Goal: Navigation & Orientation: Find specific page/section

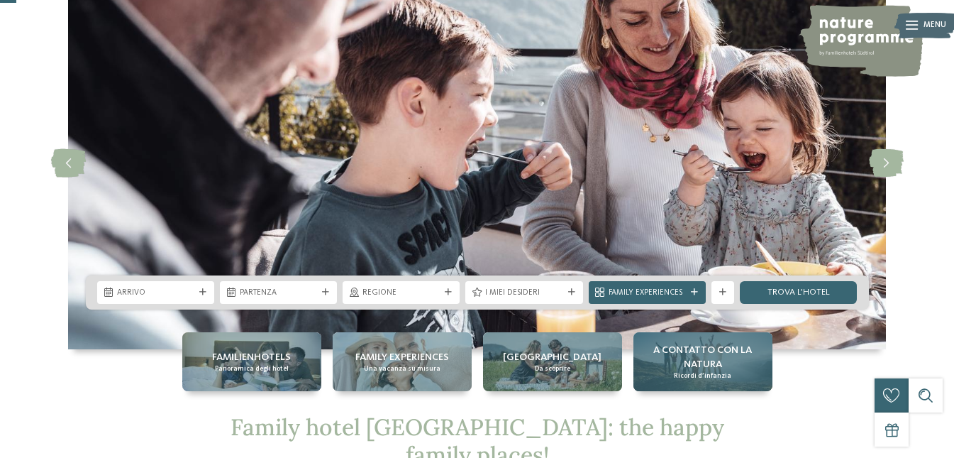
scroll to position [71, 0]
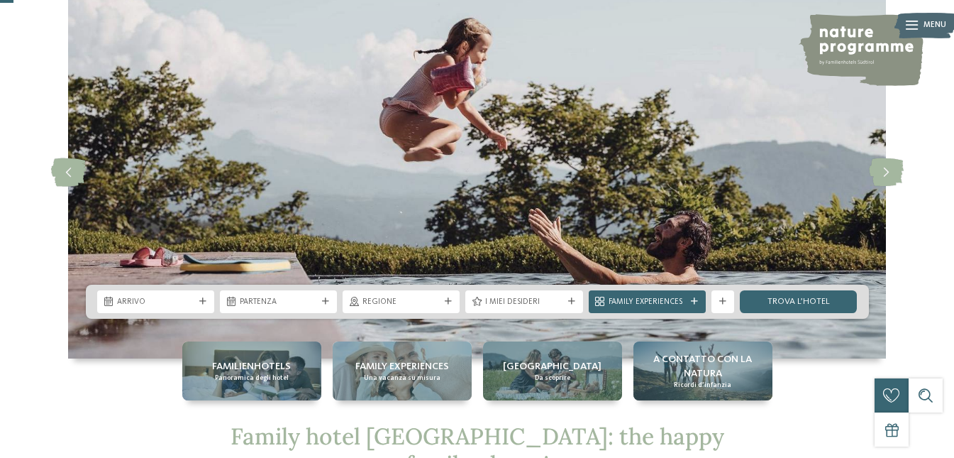
click at [915, 28] on icon at bounding box center [912, 25] width 12 height 9
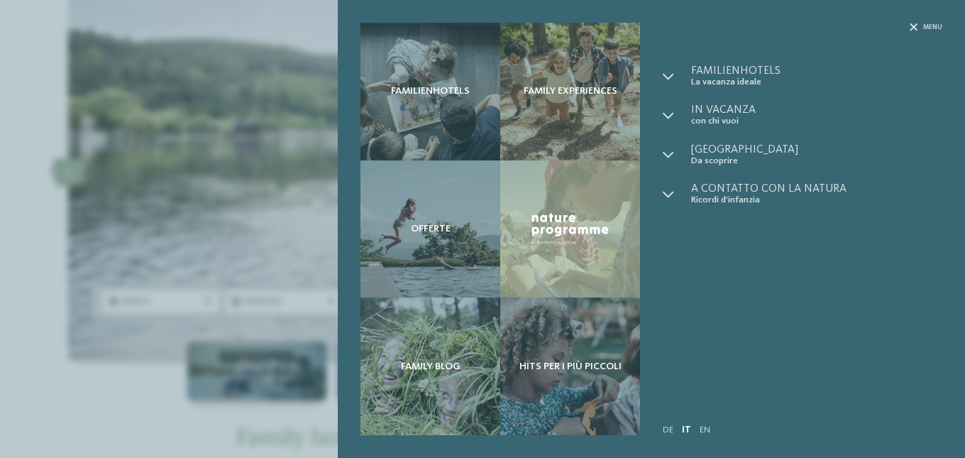
click at [685, 429] on link "IT" at bounding box center [686, 429] width 9 height 9
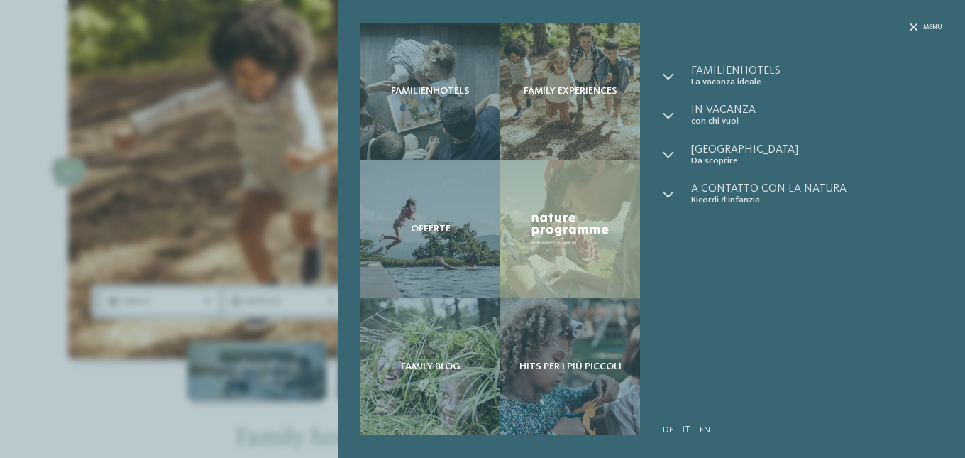
click at [40, 82] on div "Familienhotels Family experiences Offerte" at bounding box center [482, 229] width 965 height 458
